Goal: Task Accomplishment & Management: Manage account settings

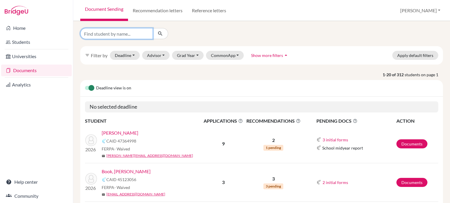
click at [114, 32] on input "Find student by name..." at bounding box center [116, 33] width 73 height 11
type input "eun"
click button "submit" at bounding box center [161, 33] width 16 height 11
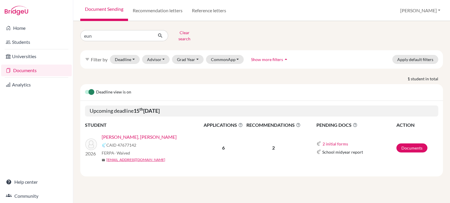
click at [118, 134] on link "Eun, Beom Woo" at bounding box center [139, 137] width 75 height 7
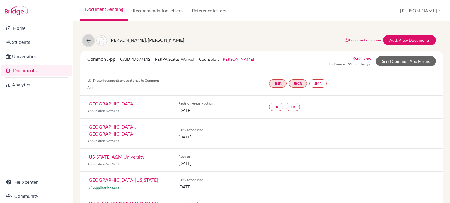
click at [87, 39] on icon at bounding box center [88, 41] width 6 height 6
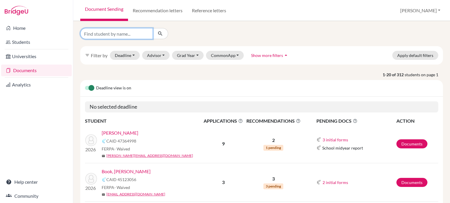
click at [134, 32] on input "Find student by name..." at bounding box center [116, 33] width 73 height 11
type input "wang"
click button "submit" at bounding box center [161, 33] width 16 height 11
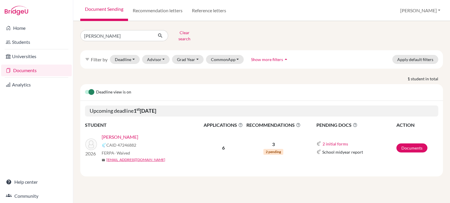
click at [115, 136] on link "Wang, Alice" at bounding box center [120, 137] width 37 height 7
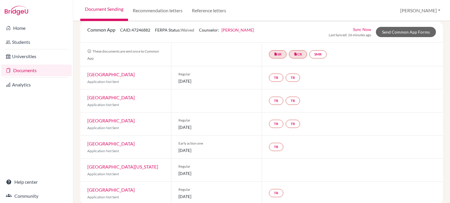
scroll to position [37, 0]
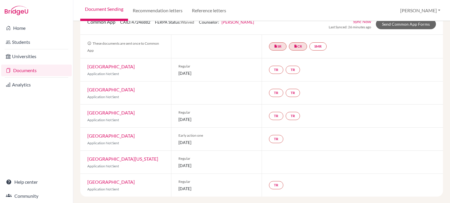
click at [24, 70] on link "Documents" at bounding box center [36, 71] width 71 height 12
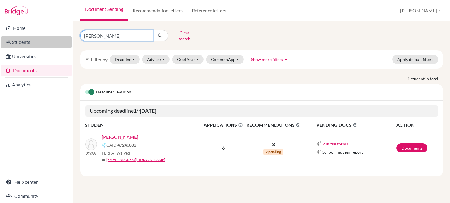
drag, startPoint x: 117, startPoint y: 36, endPoint x: 69, endPoint y: 38, distance: 47.8
click at [69, 38] on div "Home Students Universities Documents Analytics Help center Community Document S…" at bounding box center [225, 101] width 450 height 203
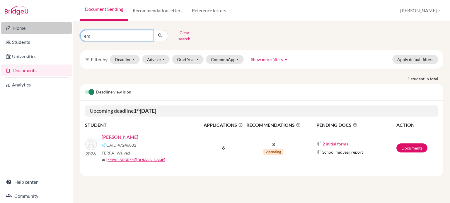
type input "emm"
click button "submit" at bounding box center [161, 35] width 16 height 11
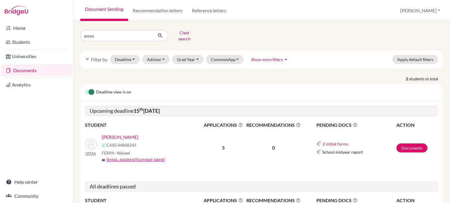
click at [118, 136] on link "[PERSON_NAME]" at bounding box center [120, 137] width 37 height 7
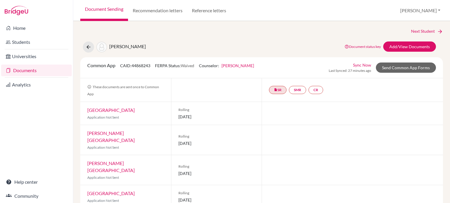
scroll to position [20, 0]
